Goal: Task Accomplishment & Management: Use online tool/utility

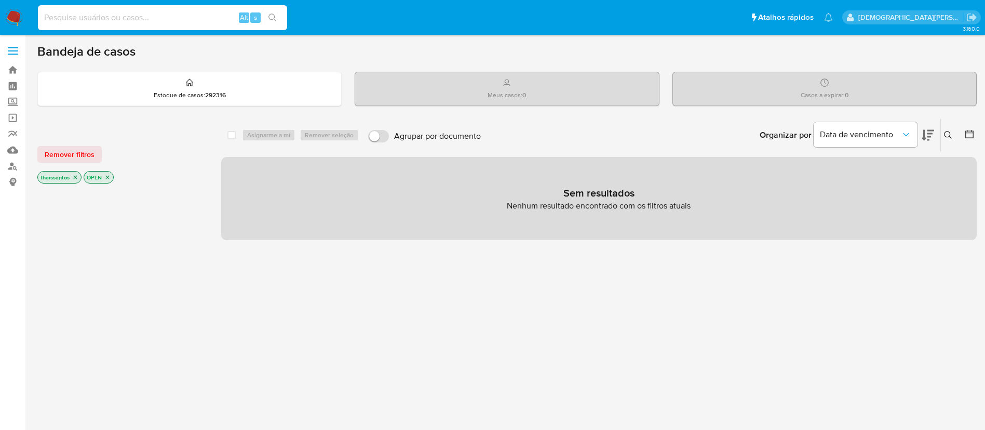
click at [98, 17] on input at bounding box center [162, 18] width 249 height 14
type input "DXdxFeXAXhqwpEsjTjj4eXU5"
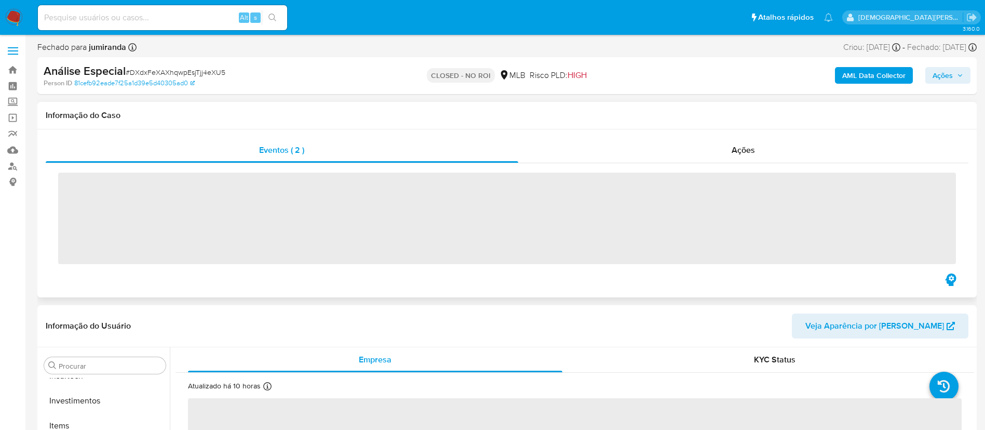
scroll to position [489, 0]
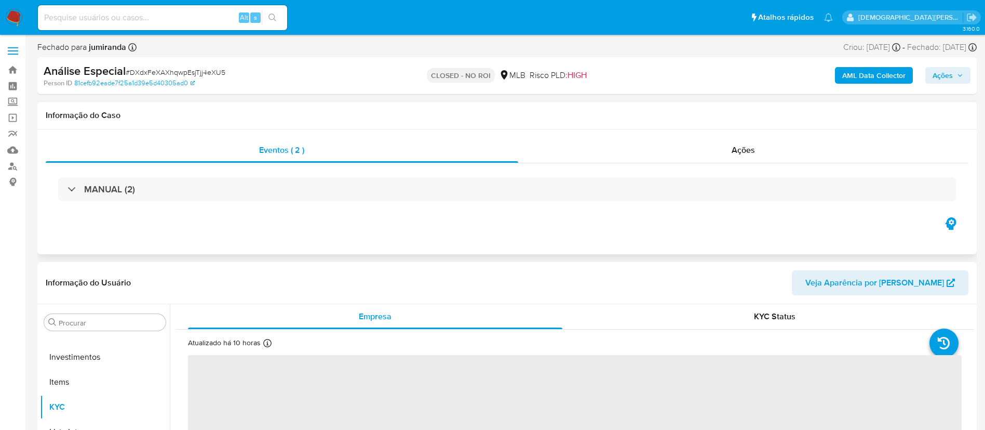
select select "10"
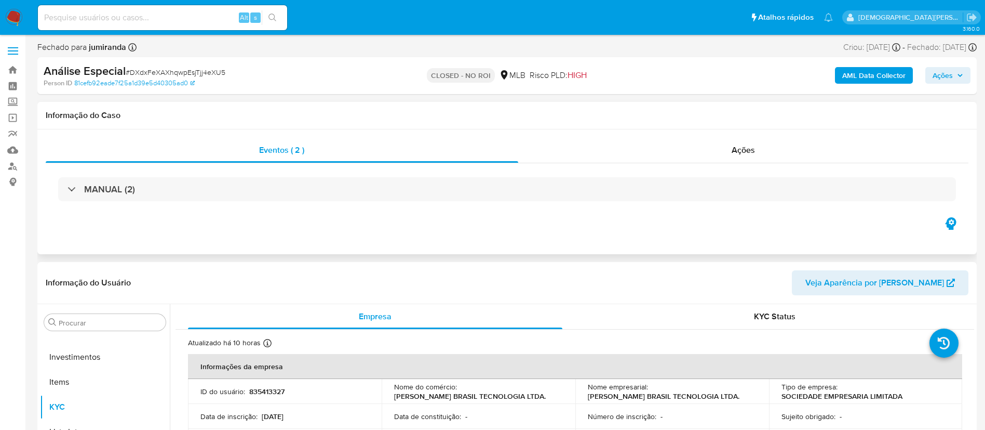
click at [255, 183] on div "MANUAL (2)" at bounding box center [507, 189] width 898 height 24
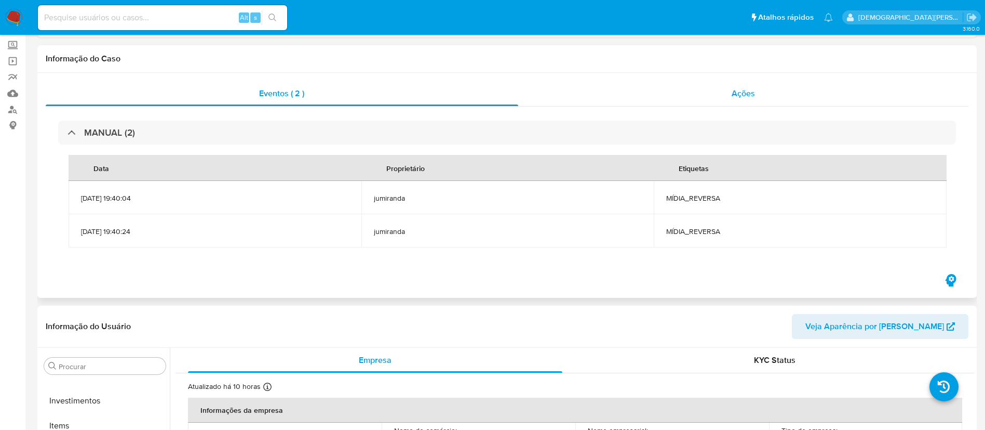
scroll to position [0, 0]
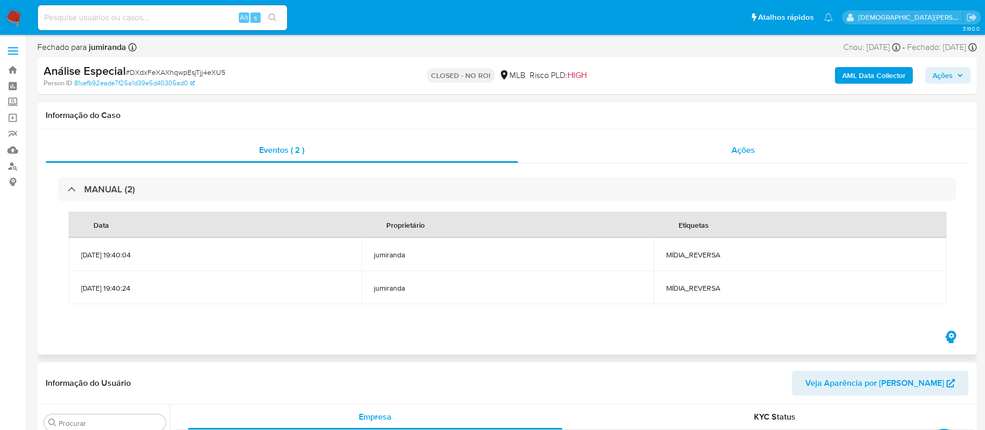
click at [727, 143] on div "Ações" at bounding box center [743, 150] width 451 height 25
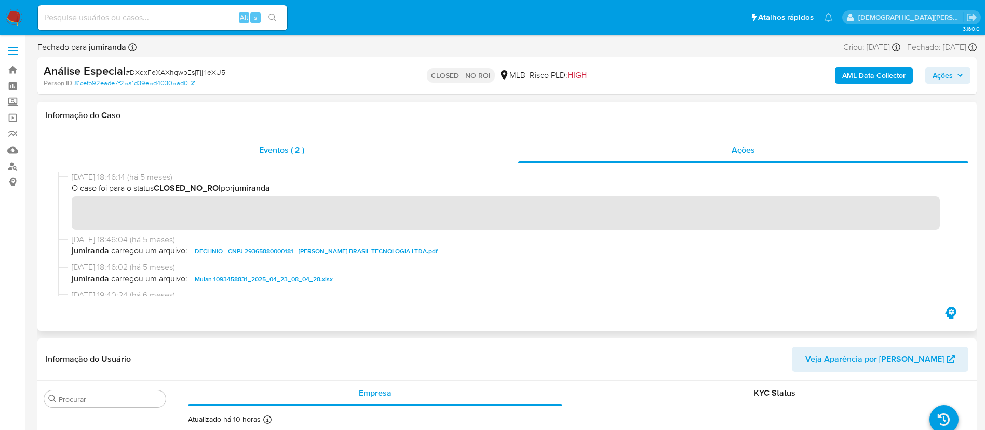
click at [424, 152] on div "Eventos ( 2 )" at bounding box center [282, 150] width 473 height 25
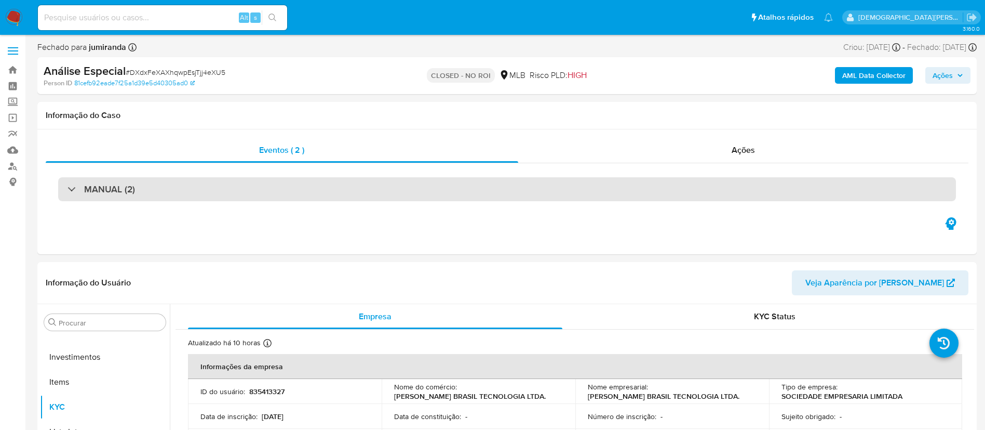
click at [187, 183] on div "MANUAL (2)" at bounding box center [507, 189] width 898 height 24
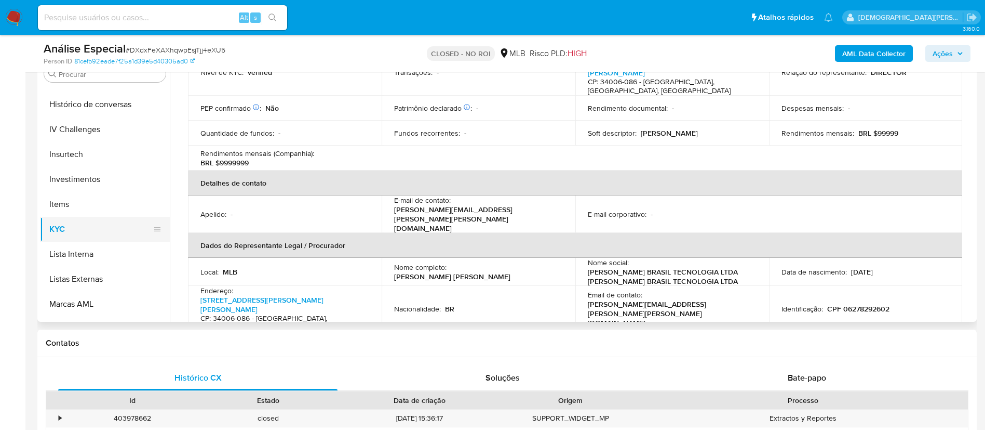
scroll to position [333, 0]
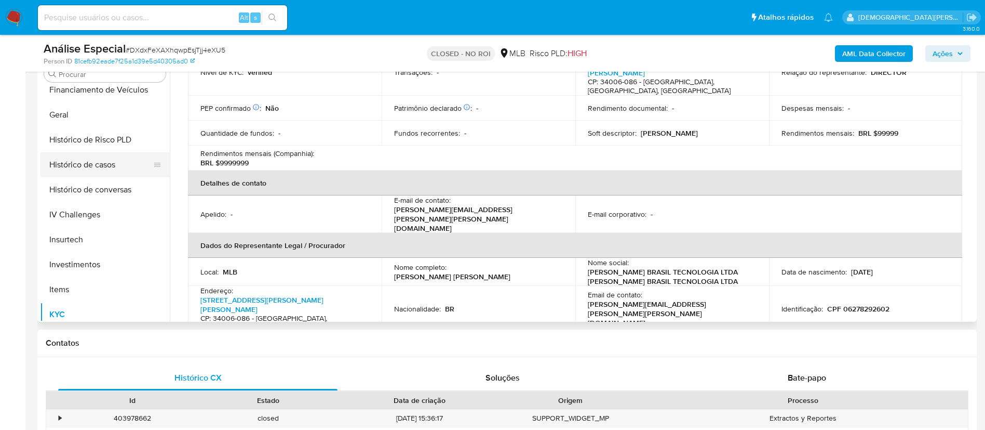
click at [118, 168] on button "Histórico de casos" at bounding box center [101, 164] width 122 height 25
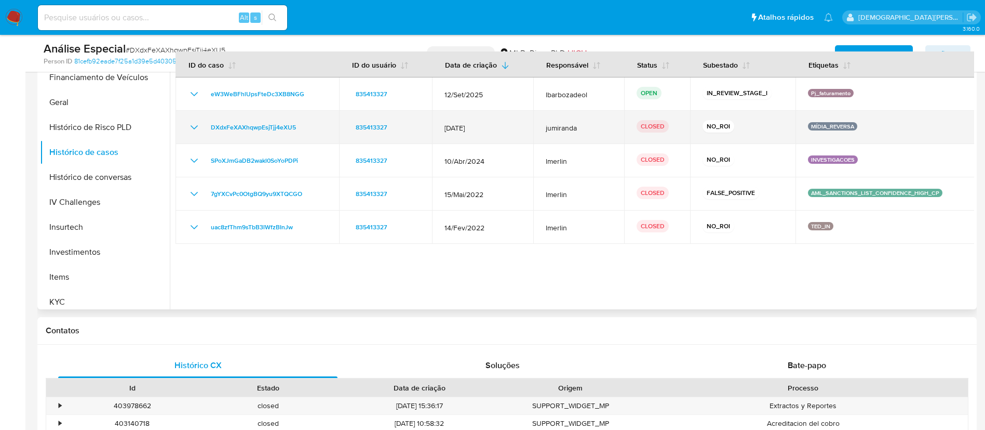
click at [193, 133] on icon "Mostrar/Ocultar" at bounding box center [194, 127] width 12 height 12
